Goal: Task Accomplishment & Management: Use online tool/utility

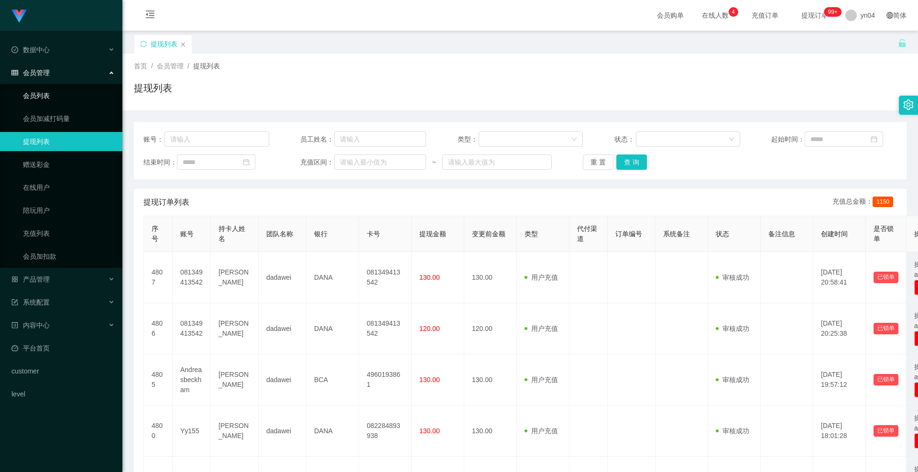
click at [55, 88] on link "会员列表" at bounding box center [69, 95] width 92 height 19
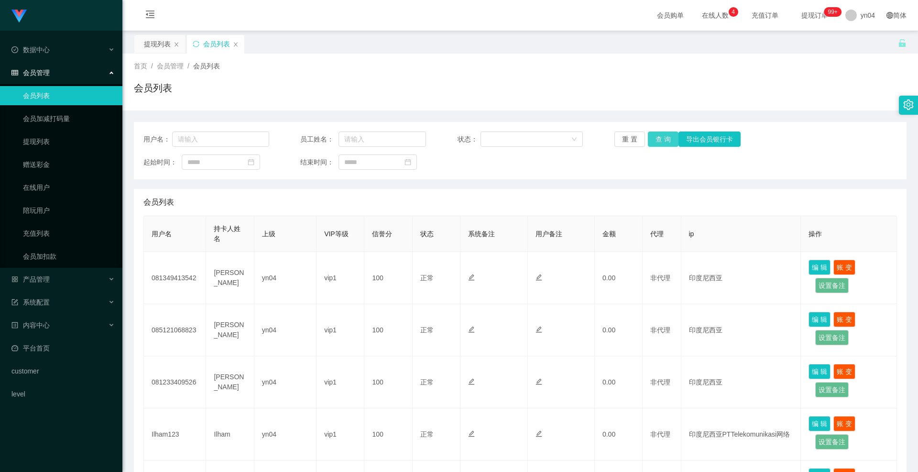
click at [518, 136] on button "查 询" at bounding box center [663, 139] width 31 height 15
click at [518, 136] on div "重 置 查 询 导出会员银行卡" at bounding box center [678, 139] width 126 height 15
click at [518, 136] on button "查 询" at bounding box center [663, 139] width 31 height 15
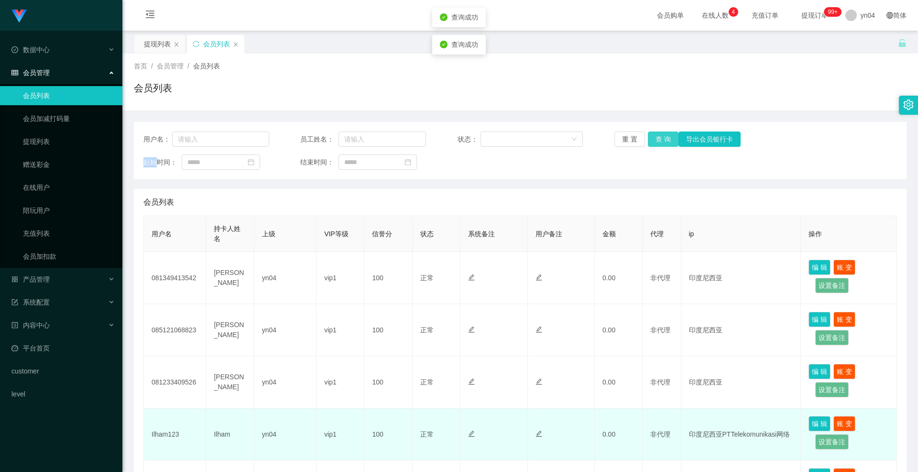
scroll to position [48, 0]
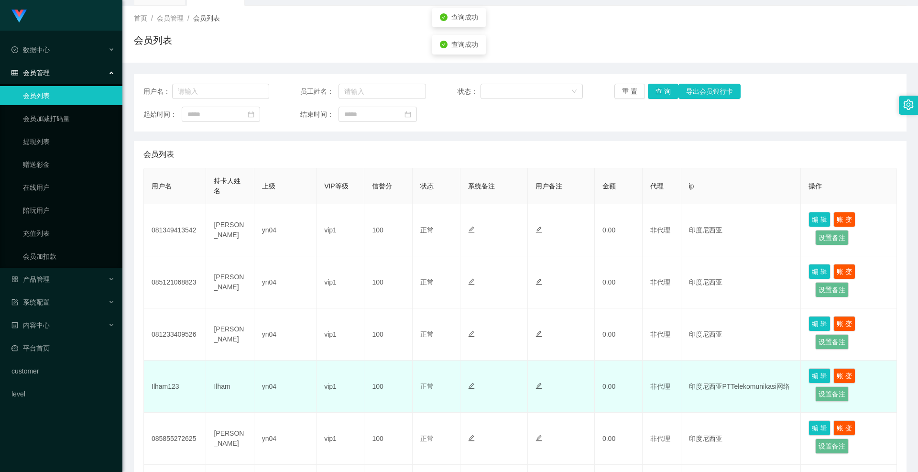
click at [162, 247] on td "Ilham123" at bounding box center [175, 387] width 62 height 52
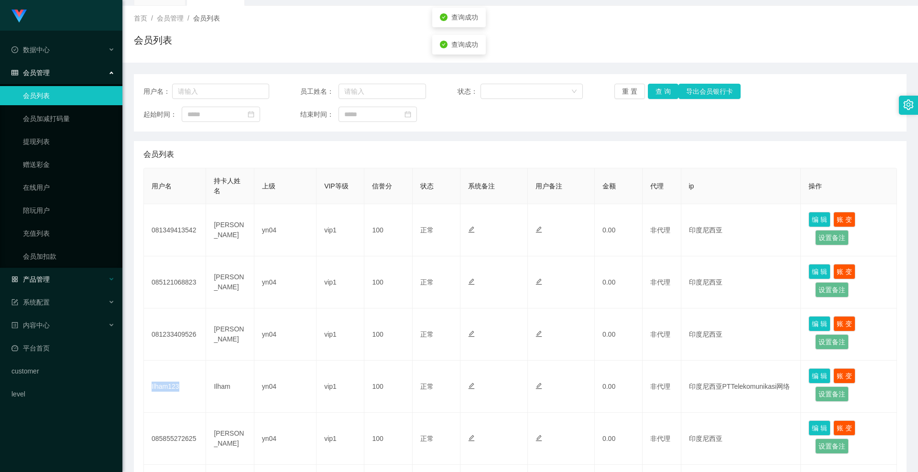
copy td "Ilham123"
